Goal: Information Seeking & Learning: Learn about a topic

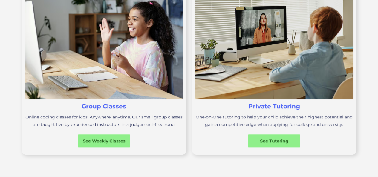
scroll to position [239, 0]
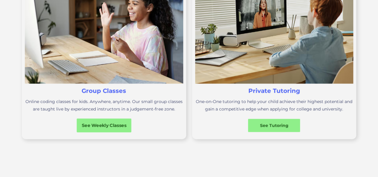
click at [98, 124] on div "See Weekly Classes" at bounding box center [104, 126] width 55 height 6
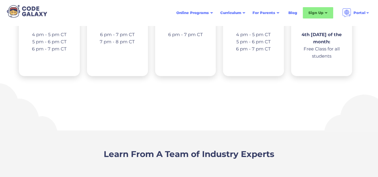
scroll to position [986, 0]
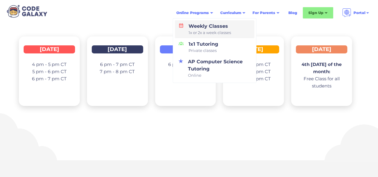
click at [200, 27] on div "Weekly Classes 1x or 2x a week classes" at bounding box center [208, 29] width 45 height 13
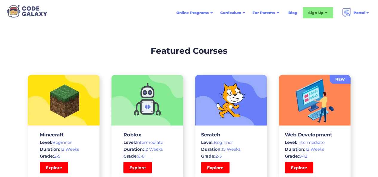
scroll to position [1823, 0]
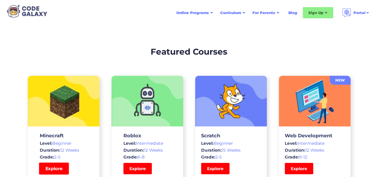
click at [51, 163] on link "Explore" at bounding box center [54, 169] width 30 height 12
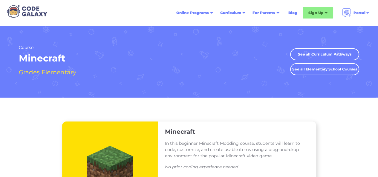
click at [322, 34] on div "Course Minecraft Grades Elementary See all Curriculum Pathways See all Middle S…" at bounding box center [189, 62] width 340 height 72
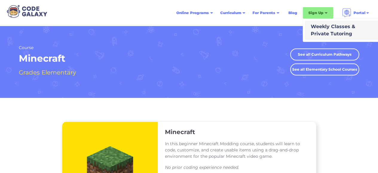
click at [323, 31] on div "Weekly Classes & Private Tutoring" at bounding box center [331, 30] width 47 height 14
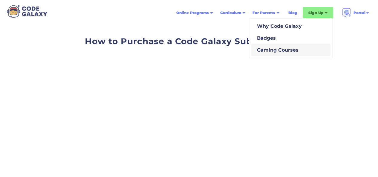
click at [271, 52] on div "Gaming Courses" at bounding box center [277, 50] width 44 height 7
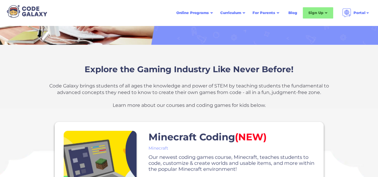
scroll to position [239, 0]
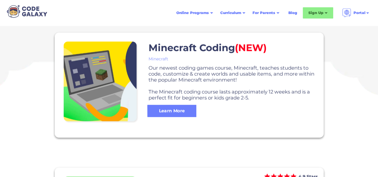
click at [169, 113] on div "Learn More" at bounding box center [171, 111] width 49 height 6
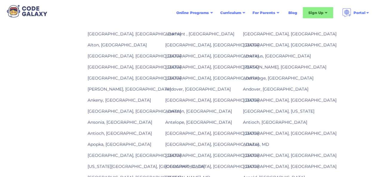
scroll to position [747, 0]
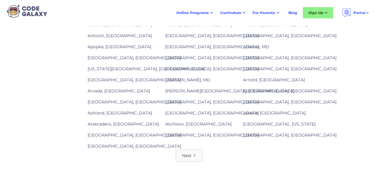
click at [193, 154] on icon "Next Page" at bounding box center [195, 156] width 4 height 4
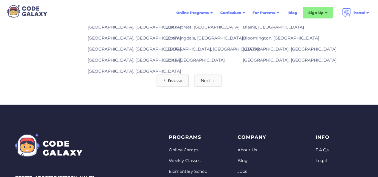
scroll to position [777, 0]
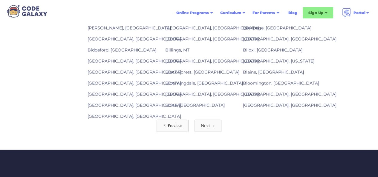
click at [206, 123] on div "Next" at bounding box center [206, 126] width 10 height 6
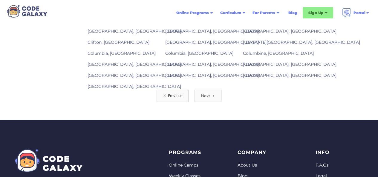
scroll to position [807, 0]
click at [196, 90] on link "Next" at bounding box center [208, 96] width 27 height 12
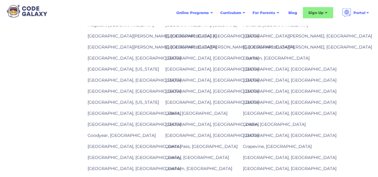
scroll to position [628, 0]
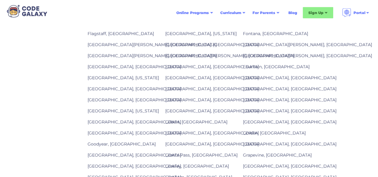
click at [250, 86] on link "Fresno, CA" at bounding box center [290, 88] width 94 height 5
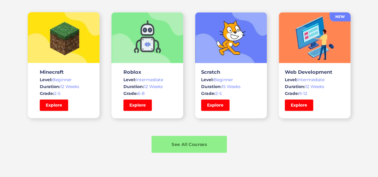
scroll to position [478, 0]
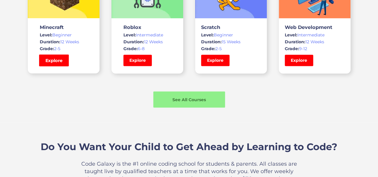
click at [59, 61] on link "Explore" at bounding box center [54, 60] width 30 height 12
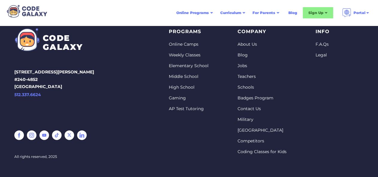
scroll to position [929, 0]
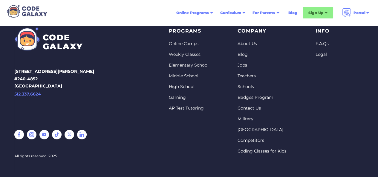
click at [262, 149] on link "Coding Classes for Kids" at bounding box center [262, 152] width 49 height 6
